Goal: Communication & Community: Connect with others

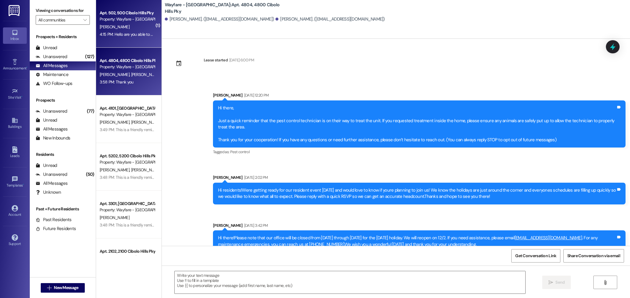
scroll to position [5897, 0]
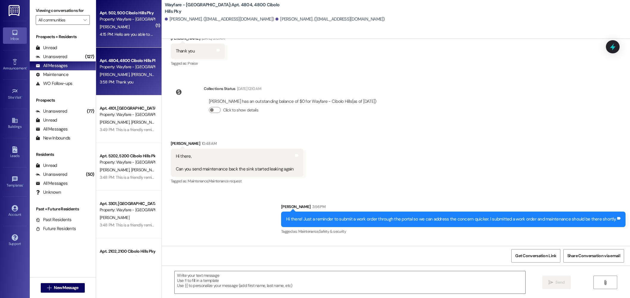
click at [128, 38] on div "Apt. 502, 500 Cibolo Hills Pky Property: Wayfare - Cibolo Hills [PERSON_NAME] 4…" at bounding box center [128, 24] width 65 height 48
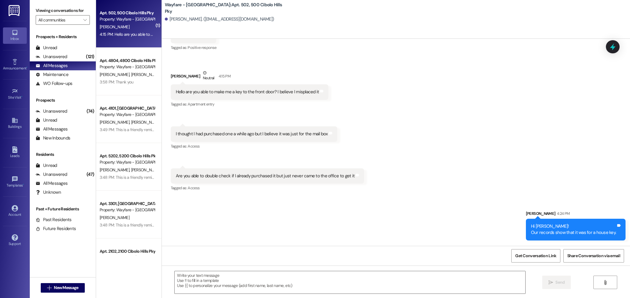
scroll to position [22861, 0]
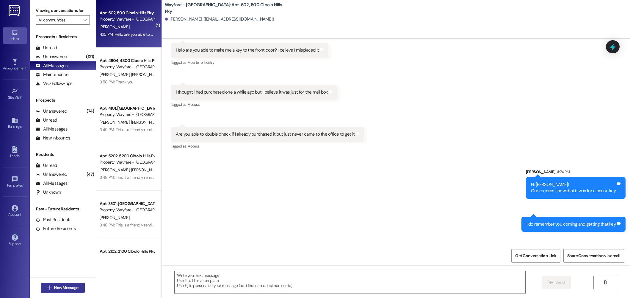
click at [53, 285] on span "New Message" at bounding box center [66, 287] width 27 height 6
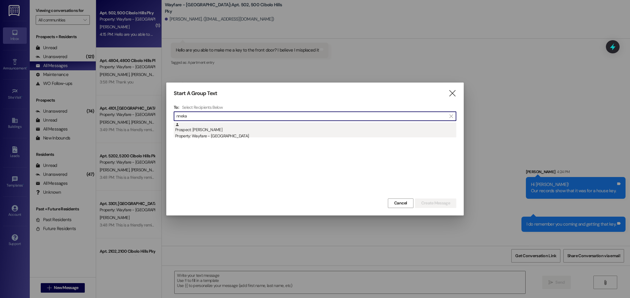
type input "nneka"
click at [195, 132] on div "Prospect: [PERSON_NAME] Property: Wayfare - [GEOGRAPHIC_DATA]" at bounding box center [315, 130] width 281 height 17
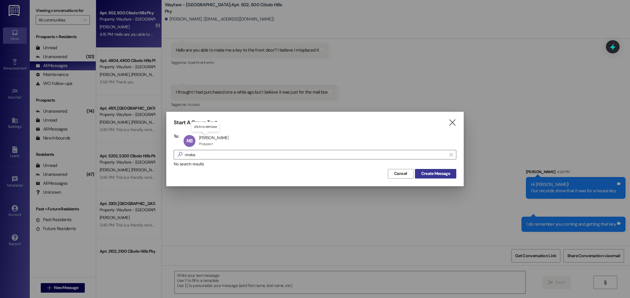
click at [430, 171] on span "Create Message" at bounding box center [435, 173] width 29 height 6
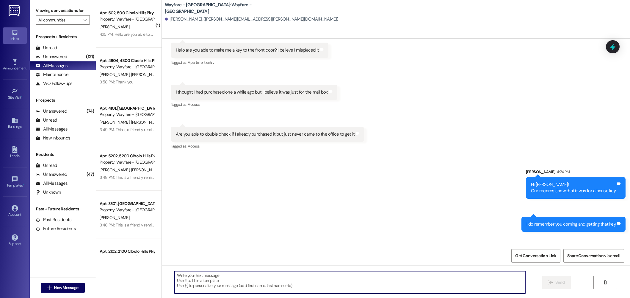
click at [350, 276] on textarea at bounding box center [350, 282] width 351 height 22
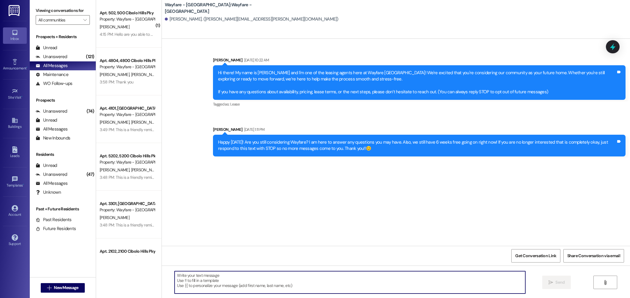
paste textarea "Hi [Name], it’s [Your Name] with [Community Name]! Just a quick note — your app…"
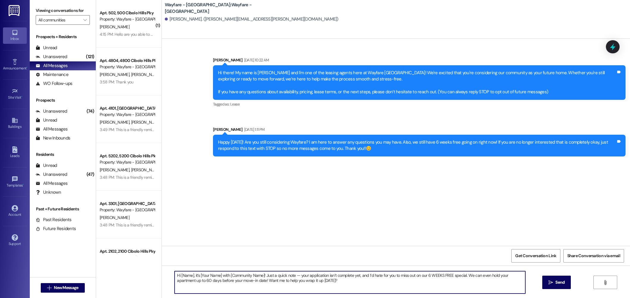
drag, startPoint x: 189, startPoint y: 276, endPoint x: 177, endPoint y: 276, distance: 11.9
click at [177, 276] on textarea "Hi [Name], it’s [Your Name] with [Community Name]! Just a quick note — your app…" at bounding box center [350, 282] width 351 height 22
drag, startPoint x: 190, startPoint y: 275, endPoint x: 177, endPoint y: 276, distance: 12.8
click at [177, 276] on textarea "Hi [Name], it’s [Your Name] with [Community Name]! Just a quick note — your app…" at bounding box center [350, 282] width 351 height 22
drag, startPoint x: 214, startPoint y: 275, endPoint x: 193, endPoint y: 276, distance: 21.1
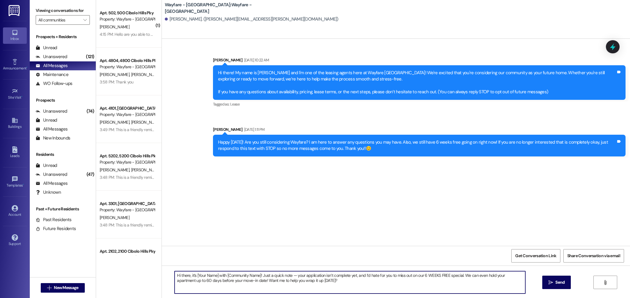
click at [193, 276] on textarea "Hi there, it’s [Your Name] with [Community Name]! Just a quick note — your appl…" at bounding box center [350, 282] width 351 height 22
click at [247, 276] on textarea "Hi there, it’s Jordan with [Community Name]! Just a quick note — your applicati…" at bounding box center [350, 282] width 351 height 22
drag, startPoint x: 249, startPoint y: 276, endPoint x: 214, endPoint y: 276, distance: 35.4
click at [214, 276] on textarea "Hi there, it’s Jordan with [Community Name]! Just a quick note — your applicati…" at bounding box center [350, 282] width 351 height 22
click at [362, 279] on textarea "Hi there, it’s Jordan with Wayfare Cibolo Hills Apartments! Just a quick note —…" at bounding box center [350, 282] width 351 height 22
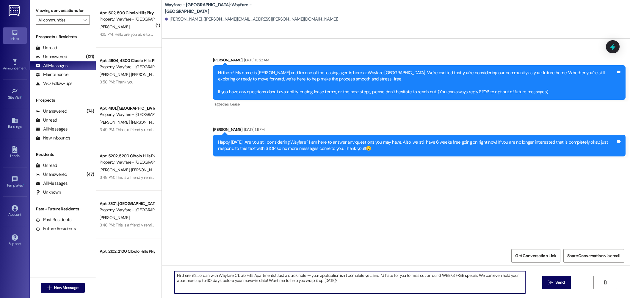
click at [366, 284] on textarea "Hi there, it’s Jordan with Wayfare Cibolo Hills Apartments! Just a quick note —…" at bounding box center [350, 282] width 351 height 22
click at [343, 284] on textarea "Hi there, it’s Jordan with Wayfare Cibolo Hills Apartments! Just a quick note —…" at bounding box center [350, 282] width 351 height 22
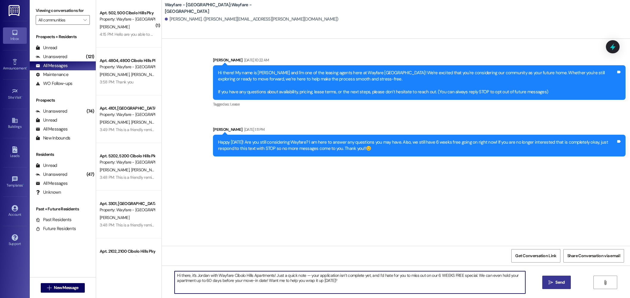
type textarea "Hi there, it’s Jordan with Wayfare Cibolo Hills Apartments! Just a quick note —…"
click at [556, 283] on span "Send" at bounding box center [560, 282] width 9 height 6
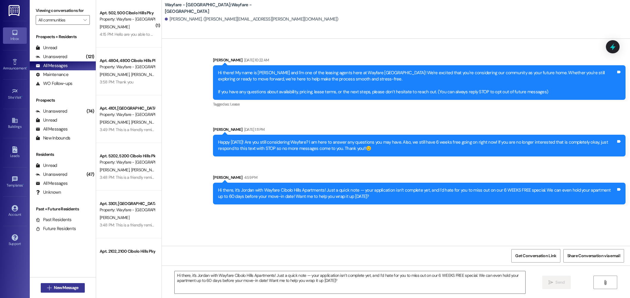
click at [60, 286] on span "New Message" at bounding box center [66, 287] width 24 height 6
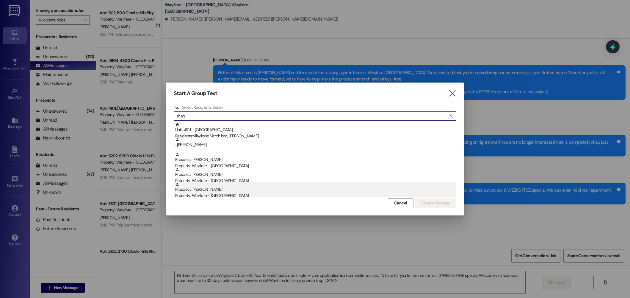
type input "shaq"
click at [234, 189] on div "Prospect: [PERSON_NAME] Property: Wayfare - [GEOGRAPHIC_DATA]" at bounding box center [315, 190] width 281 height 17
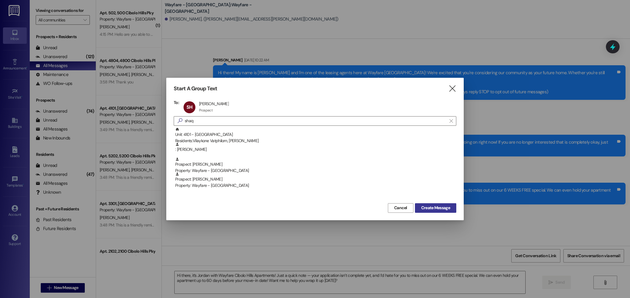
click at [427, 209] on span "Create Message" at bounding box center [435, 207] width 29 height 6
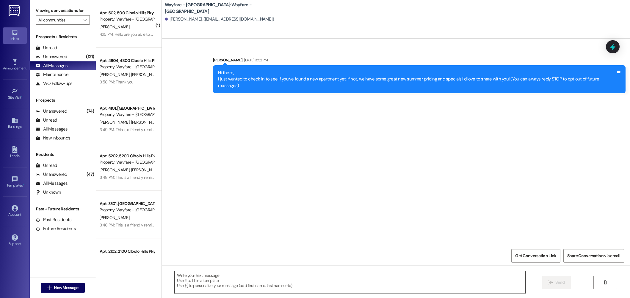
click at [402, 288] on textarea at bounding box center [350, 282] width 351 height 22
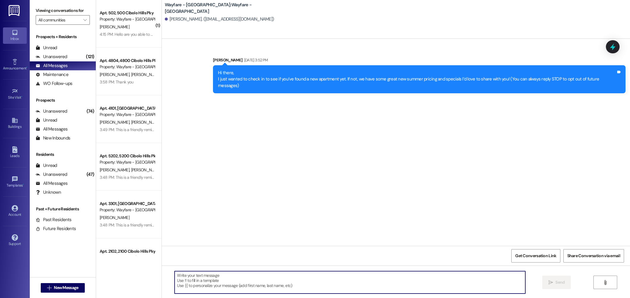
paste textarea "Hi there, it’s Jordan with Wayfare Cibolo Hills Apartments! Just a quick note —…"
type textarea "Hi there, it’s Jordan with Wayfare Cibolo Hills Apartments! Just a quick note —…"
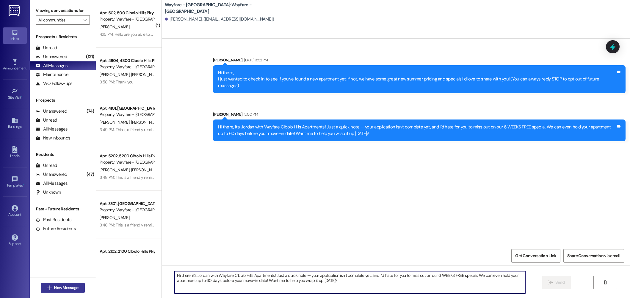
click at [54, 286] on span "New Message" at bounding box center [66, 287] width 24 height 6
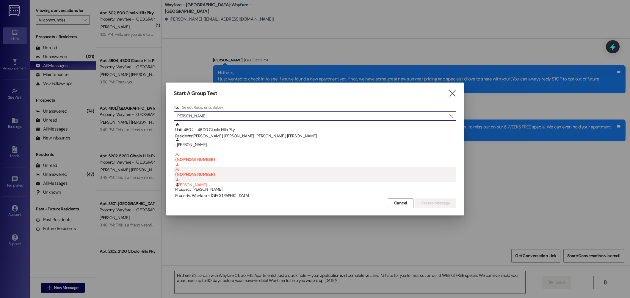
scroll to position [47, 0]
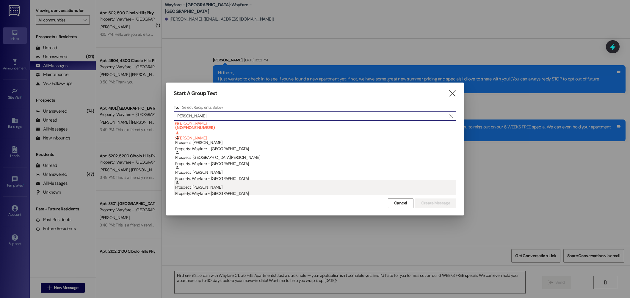
type input "[PERSON_NAME]"
click at [209, 186] on div "Prospect: [PERSON_NAME] Property: Wayfare - [GEOGRAPHIC_DATA]" at bounding box center [315, 188] width 281 height 17
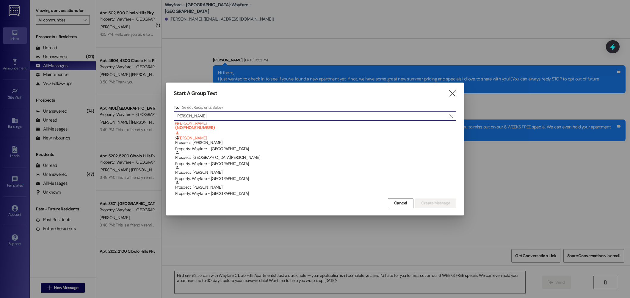
scroll to position [32, 0]
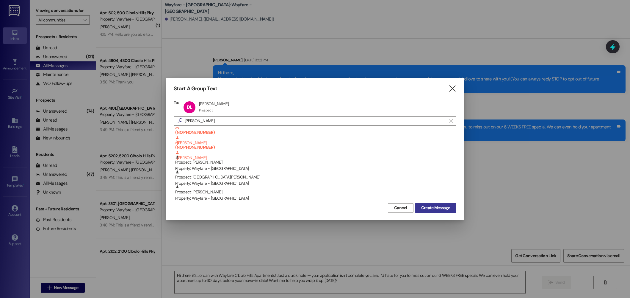
click at [424, 209] on span "Create Message" at bounding box center [435, 207] width 29 height 6
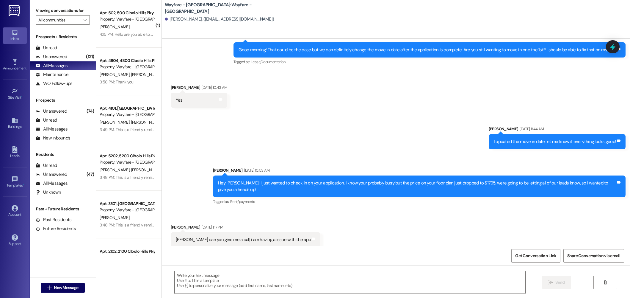
scroll to position [1382, 0]
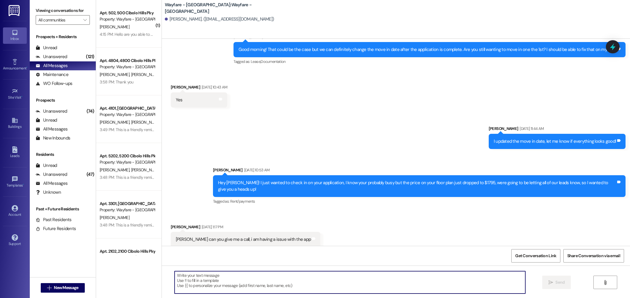
click at [283, 276] on textarea at bounding box center [350, 282] width 351 height 22
paste textarea "Hi there, it’s Jordan with Wayfare Cibolo Hills Apartments! Just a quick note —…"
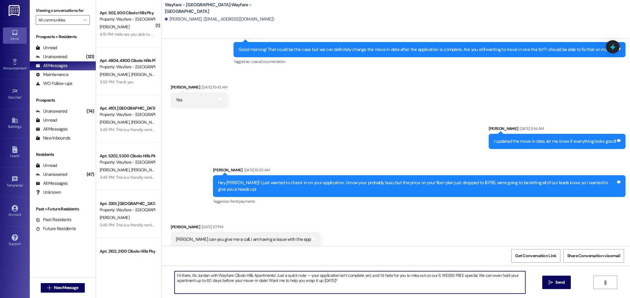
type textarea "Hi there, it’s Jordan with Wayfare Cibolo Hills Apartments! Just a quick note —…"
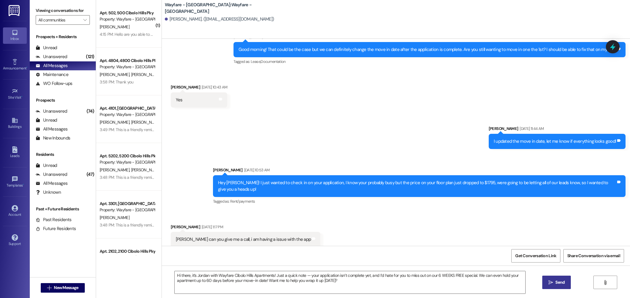
click at [561, 284] on span "Send" at bounding box center [560, 282] width 9 height 6
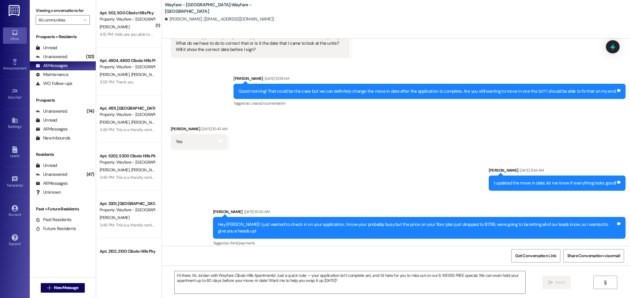
scroll to position [1430, 0]
